Goal: Task Accomplishment & Management: Complete application form

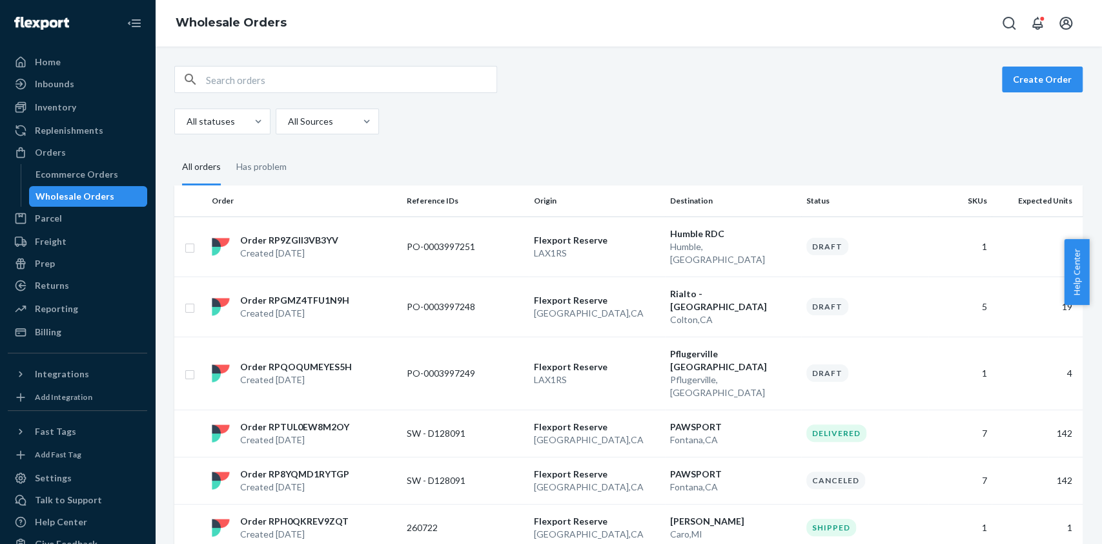
click at [1023, 70] on button "Create Order" at bounding box center [1042, 80] width 81 height 26
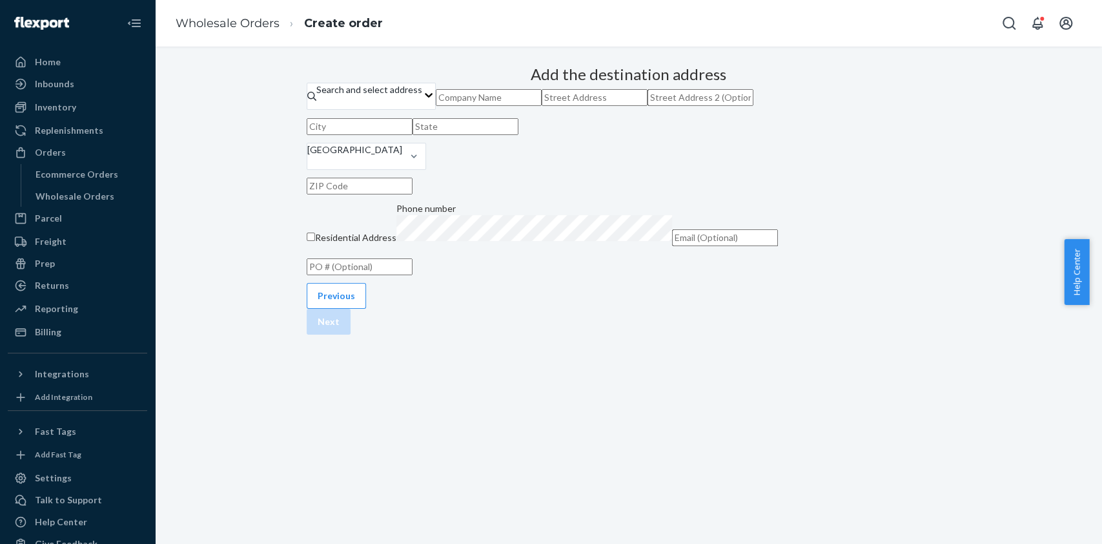
click at [515, 106] on input "text" at bounding box center [489, 97] width 106 height 17
click at [542, 106] on input "Dr [PERSON_NAME] St Germian" at bounding box center [489, 97] width 106 height 17
type input "Dr [PERSON_NAME] T St [PERSON_NAME]"
click at [546, 106] on input "text" at bounding box center [595, 97] width 106 height 17
click at [553, 106] on input "text" at bounding box center [595, 97] width 106 height 17
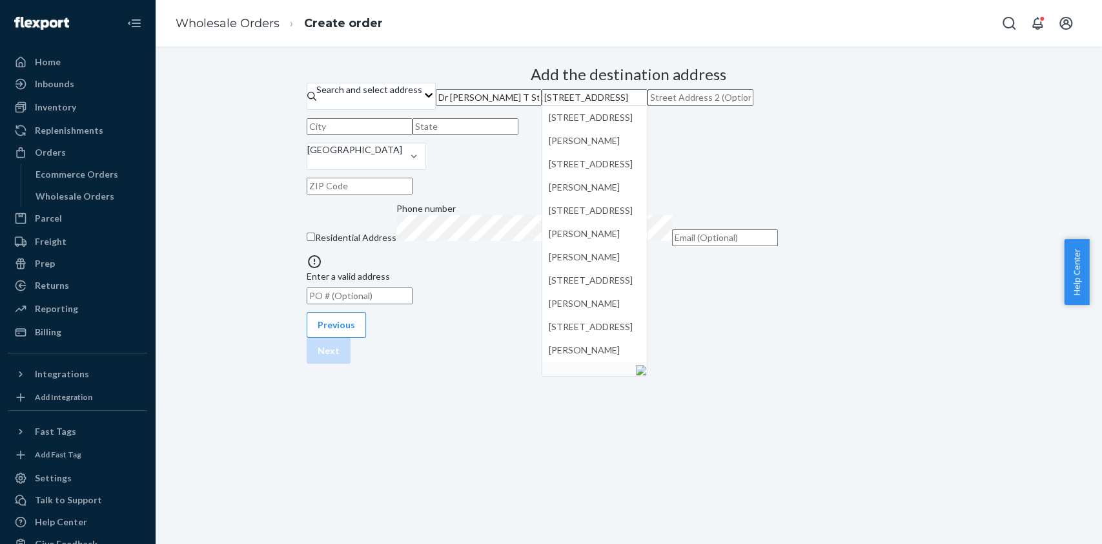
type input "[STREET_ADDRESS][PERSON_NAME]"
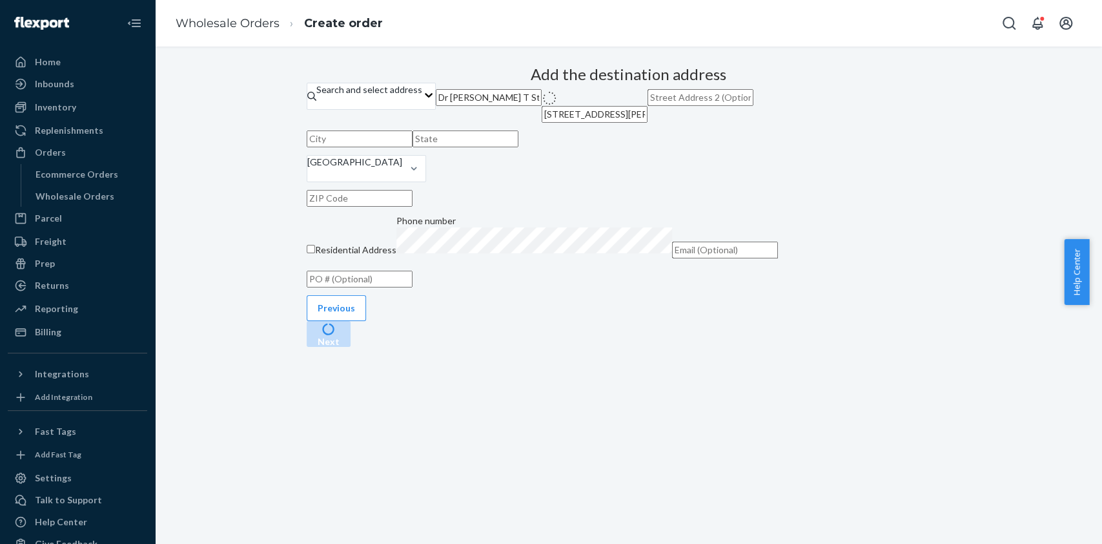
type input "Los Alamitos"
type input "CA"
type input "90720"
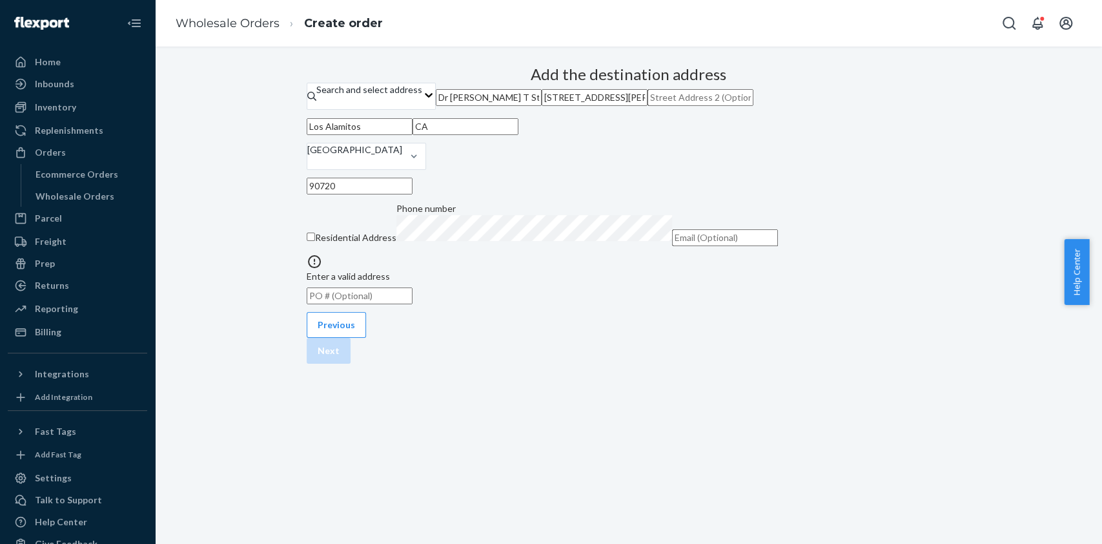
type input "[STREET_ADDRESS][PERSON_NAME]"
click at [877, 312] on div "Add the destination address Search and select address [GEOGRAPHIC_DATA][PERSON_…" at bounding box center [629, 186] width 644 height 251
click at [413, 275] on input "text" at bounding box center [360, 266] width 106 height 17
type input "OCM - St Germain"
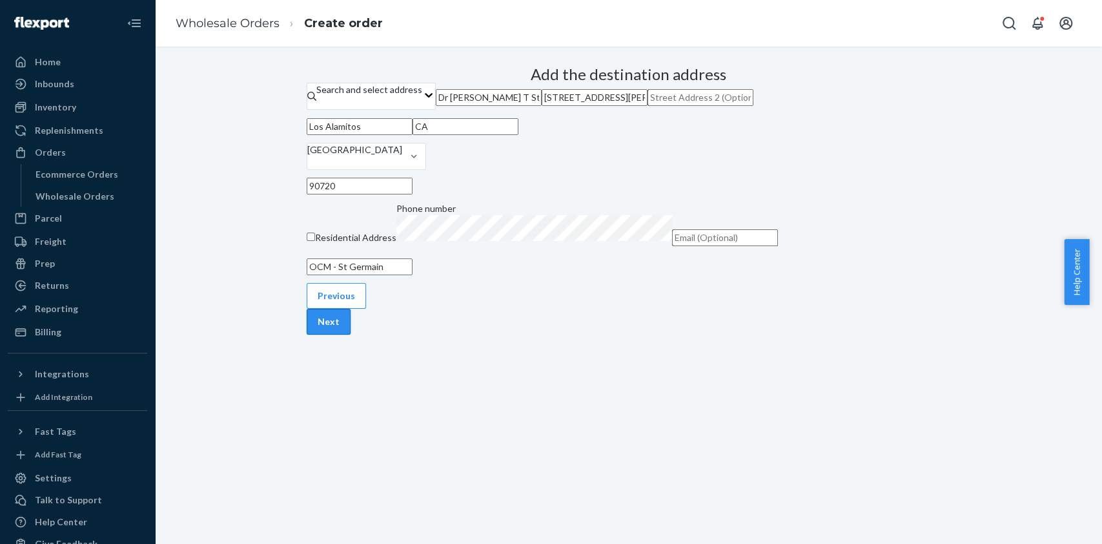
click at [351, 334] on button "Next" at bounding box center [329, 322] width 44 height 26
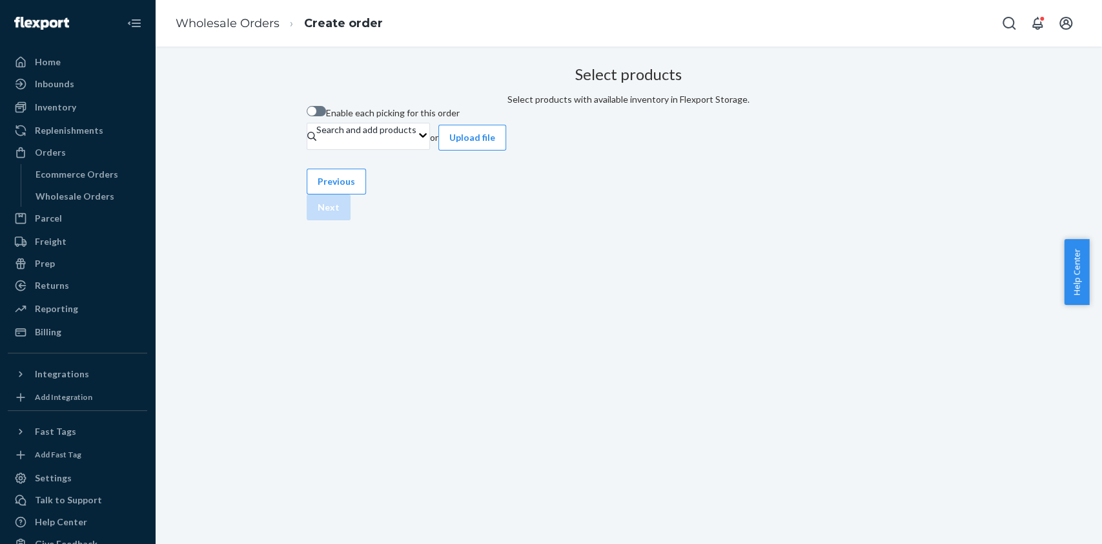
scroll to position [0, 0]
click at [450, 118] on span "Enable each picking for this order" at bounding box center [393, 112] width 134 height 11
click at [307, 116] on input "Enable each picking for this order" at bounding box center [306, 116] width 1 height 1
checkbox input "true"
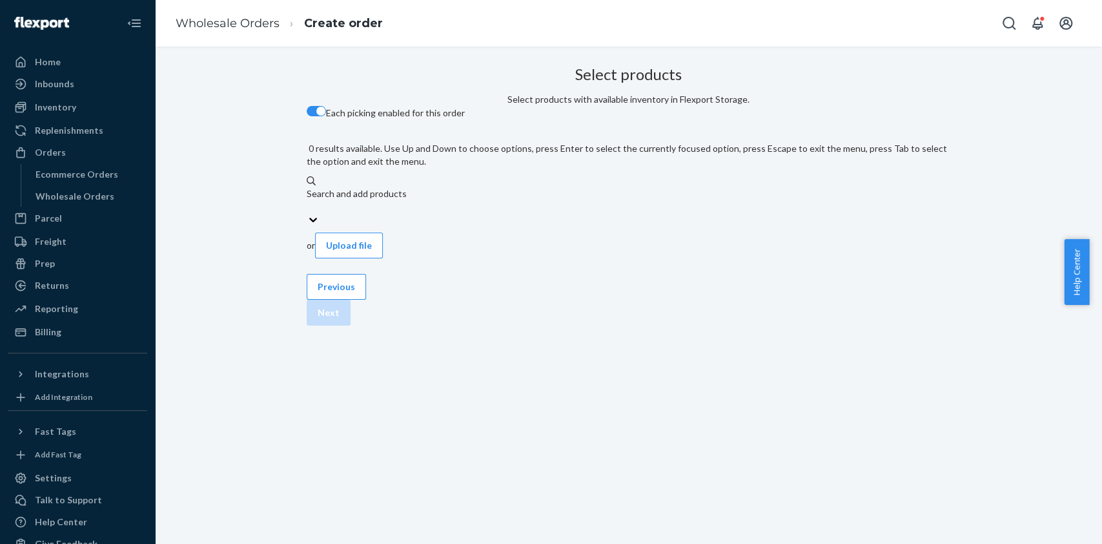
click at [489, 189] on div "Search and add products" at bounding box center [629, 193] width 644 height 13
click at [308, 200] on input "0 results available. Use Up and Down to choose options, press Enter to select t…" at bounding box center [307, 206] width 1 height 13
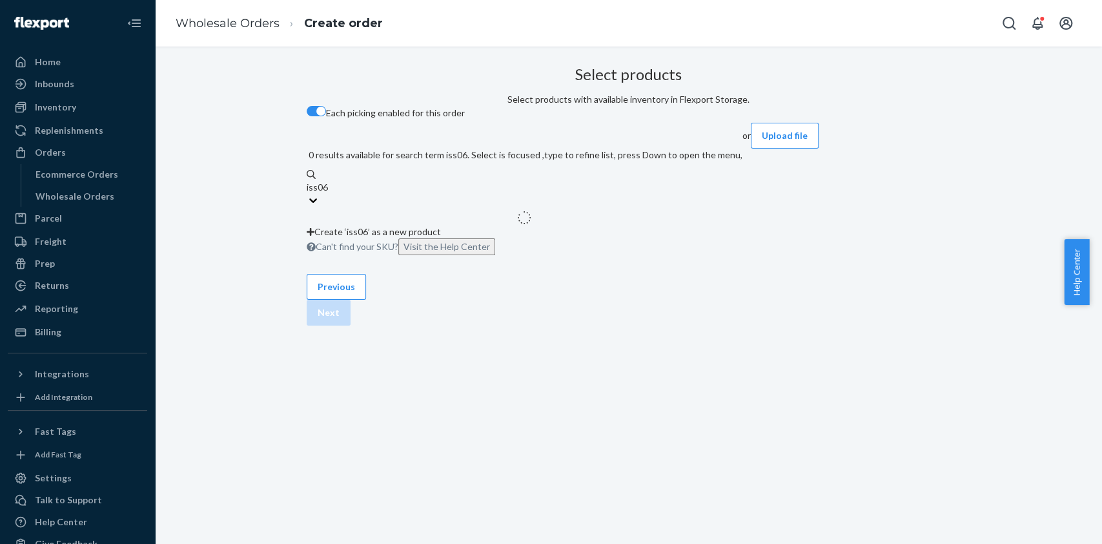
type input "iss06t"
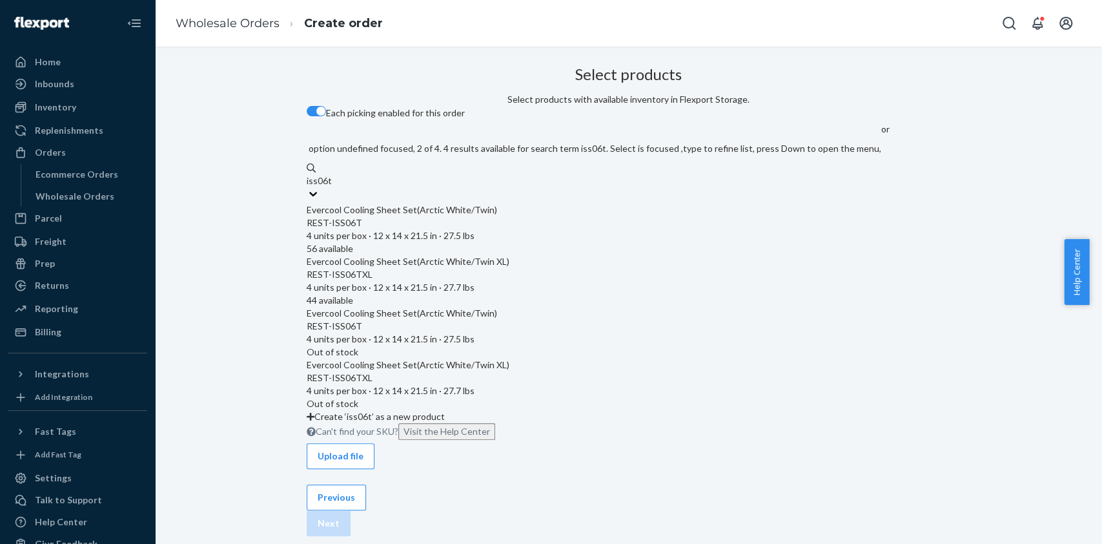
click at [473, 278] on div "REST-ISS06TXL" at bounding box center [594, 274] width 575 height 13
click at [332, 187] on input "iss06t" at bounding box center [319, 180] width 25 height 13
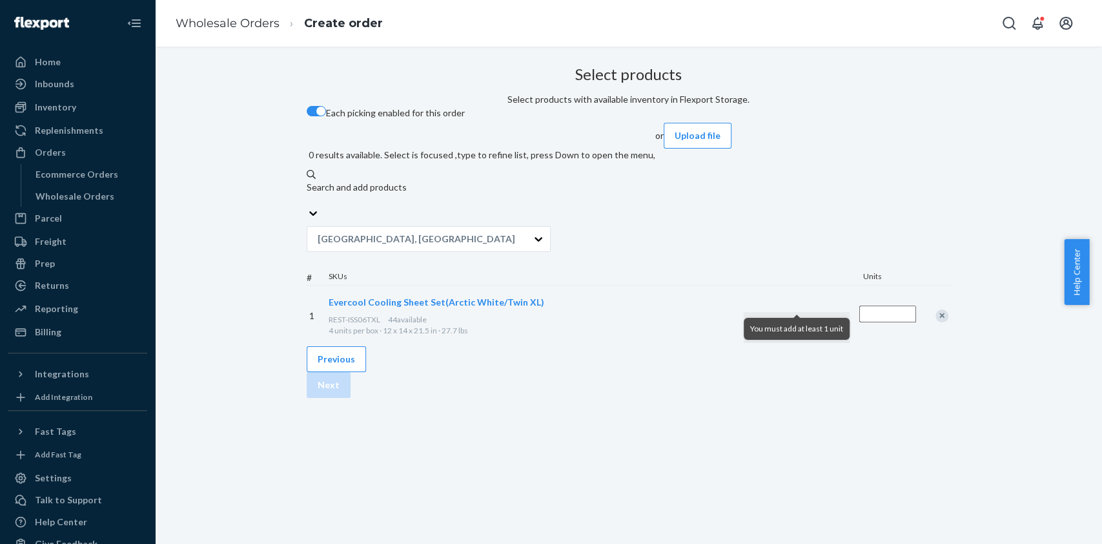
click at [859, 305] on input "Quantity" at bounding box center [887, 313] width 57 height 17
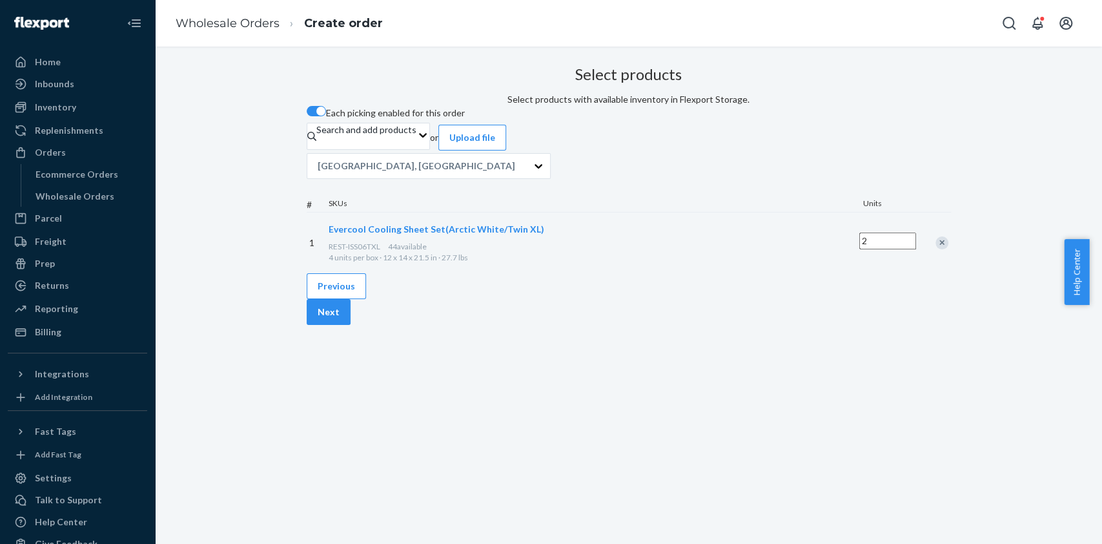
type input "2"
click at [831, 273] on div "Select products Select products with available inventory in Flexport Storage. E…" at bounding box center [629, 167] width 644 height 212
click at [351, 325] on button "Next" at bounding box center [329, 312] width 44 height 26
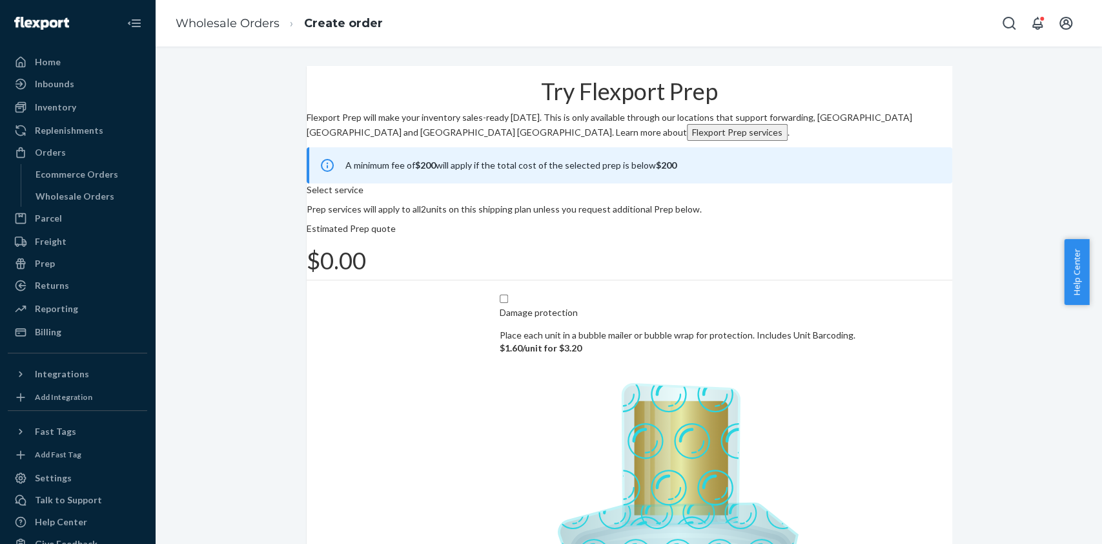
scroll to position [127, 0]
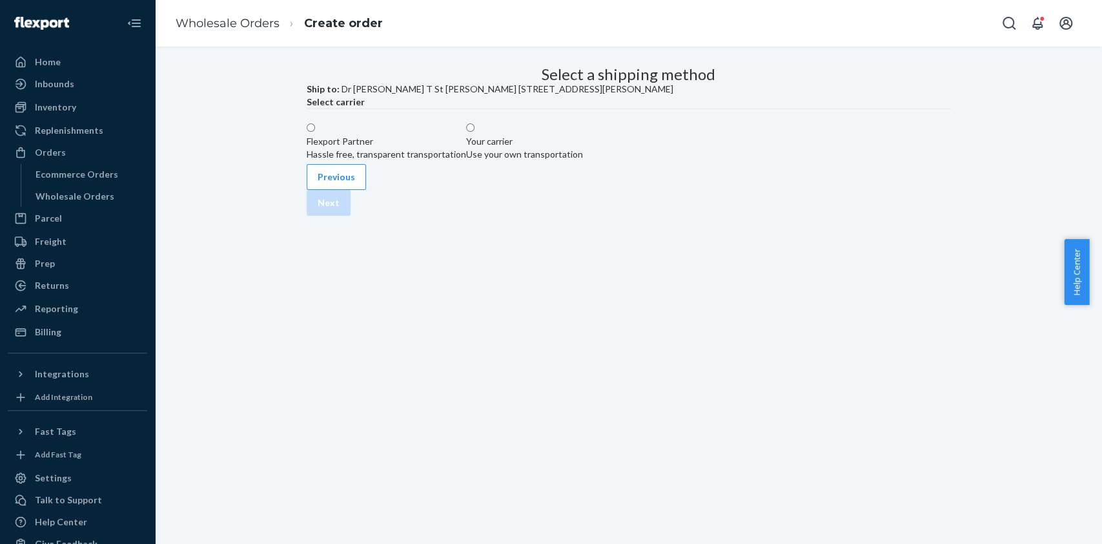
click at [583, 161] on label "Your carrier Use your own transportation" at bounding box center [524, 141] width 117 height 39
click at [475, 132] on input "Your carrier Use your own transportation" at bounding box center [470, 127] width 8 height 8
radio input "true"
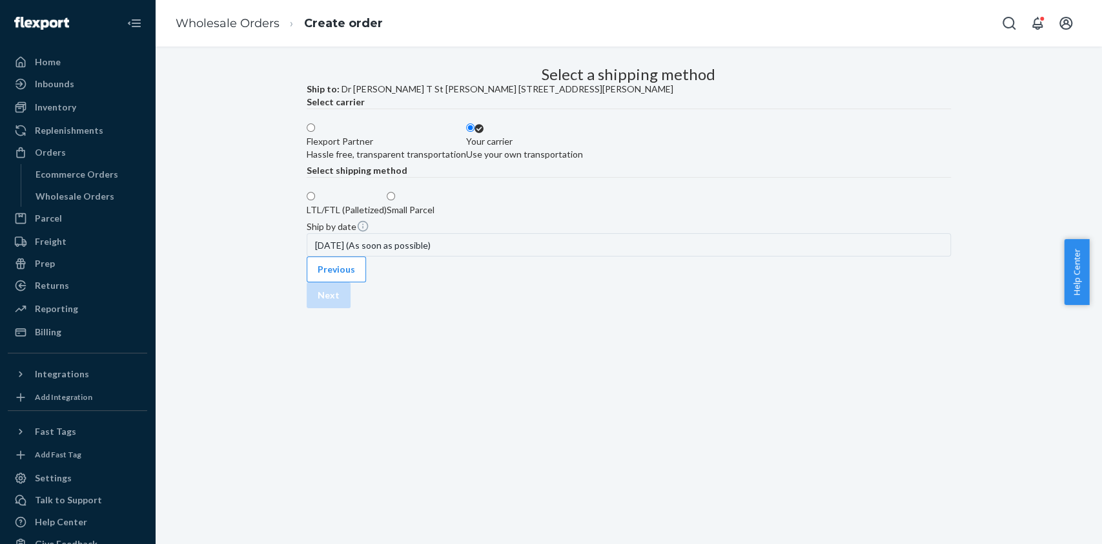
click at [435, 216] on label "Small Parcel" at bounding box center [411, 203] width 48 height 26
click at [395, 200] on input "Small Parcel" at bounding box center [391, 196] width 8 height 8
radio input "true"
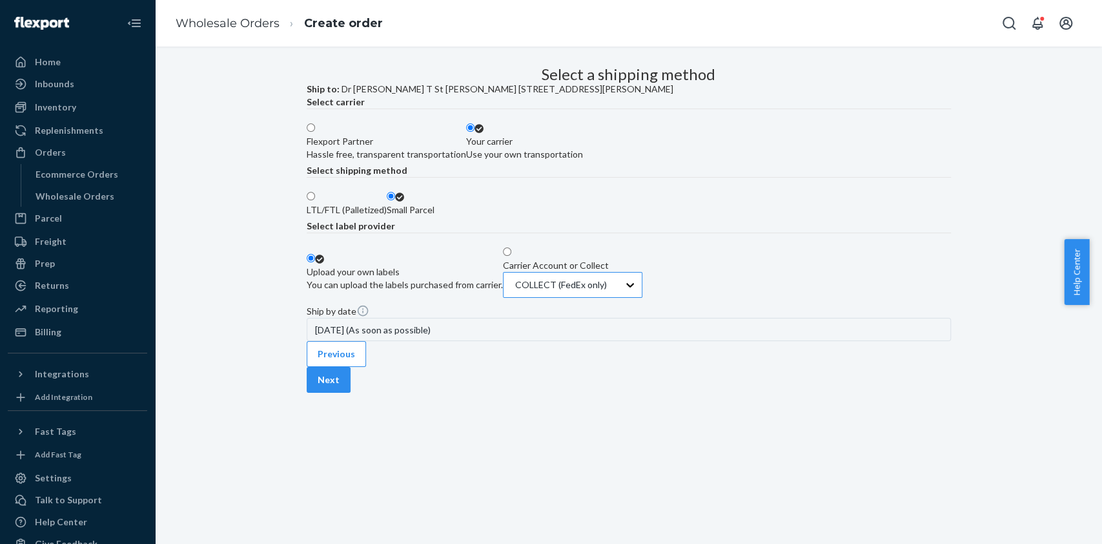
scroll to position [135, 0]
click at [351, 393] on button "Next" at bounding box center [329, 380] width 44 height 26
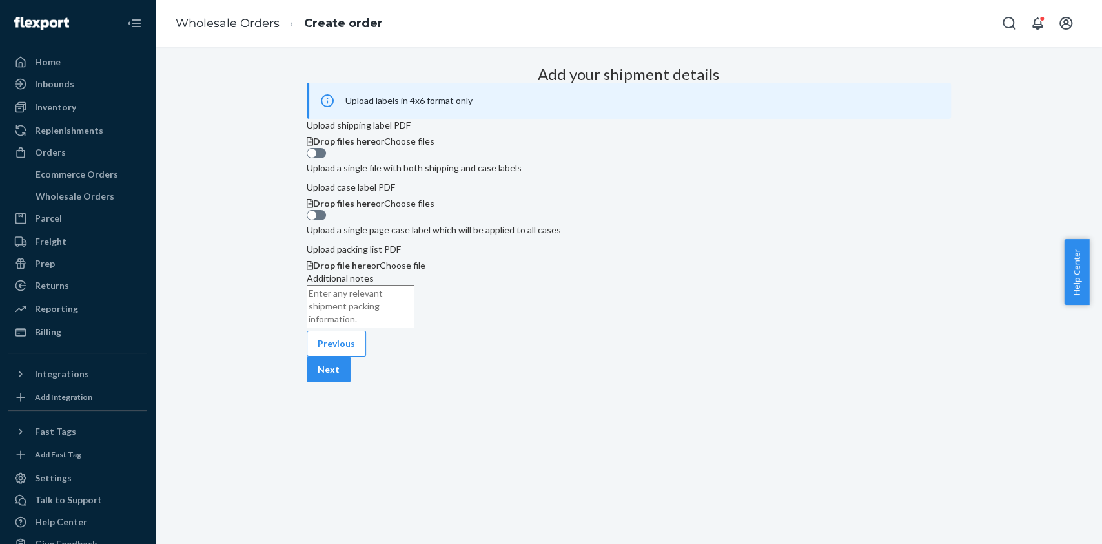
scroll to position [0, 0]
